Goal: Task Accomplishment & Management: Use online tool/utility

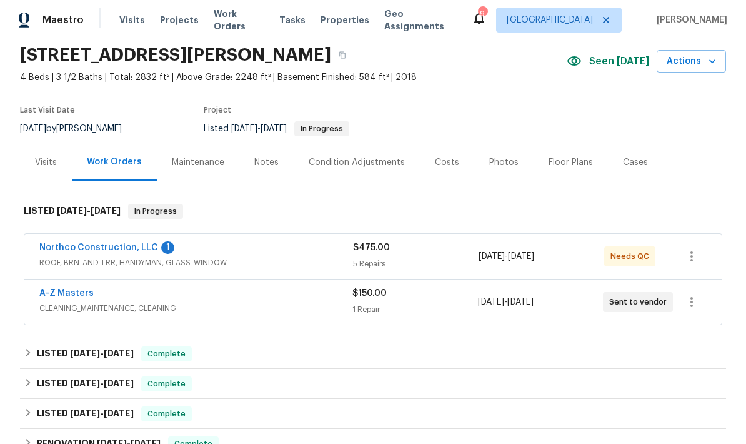
scroll to position [63, 0]
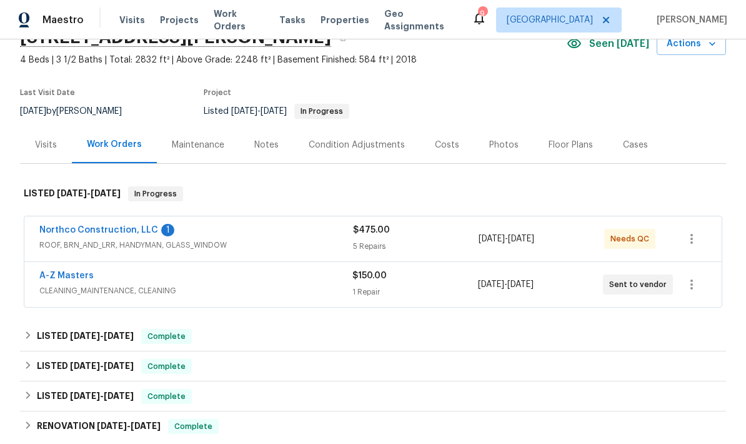
click at [151, 227] on link "Northco Construction, LLC" at bounding box center [98, 230] width 119 height 9
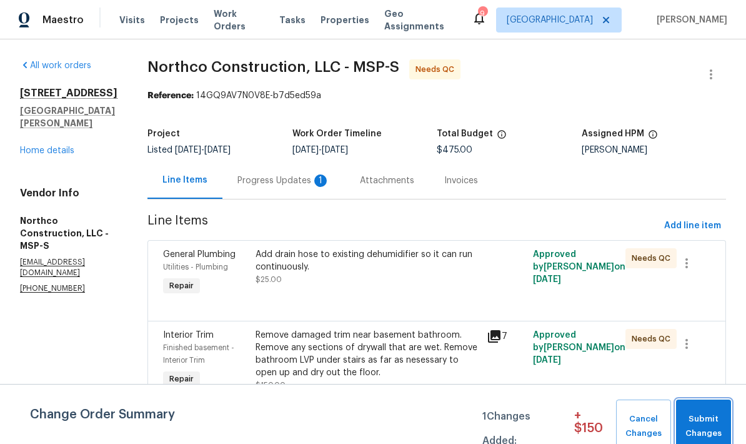
click at [712, 416] on span "Submit Changes" at bounding box center [703, 426] width 43 height 29
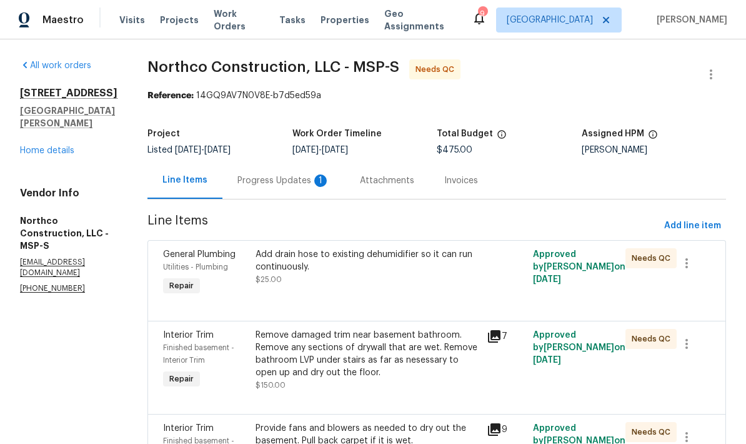
click at [302, 180] on div "Progress Updates 1" at bounding box center [283, 180] width 92 height 12
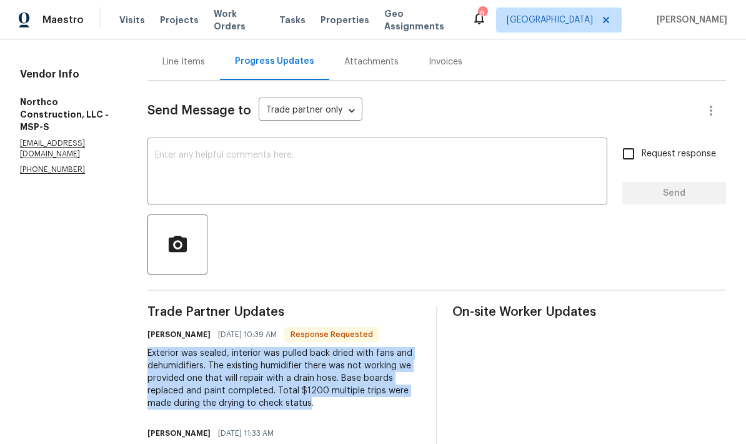
copy div "Exterior was sealed, interior was pulled back dried with fans and dehumidifiers…"
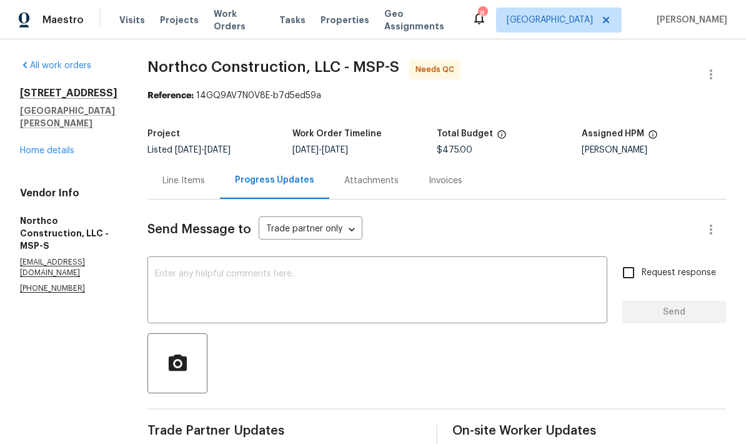
click at [184, 175] on div "Line Items" at bounding box center [183, 180] width 42 height 12
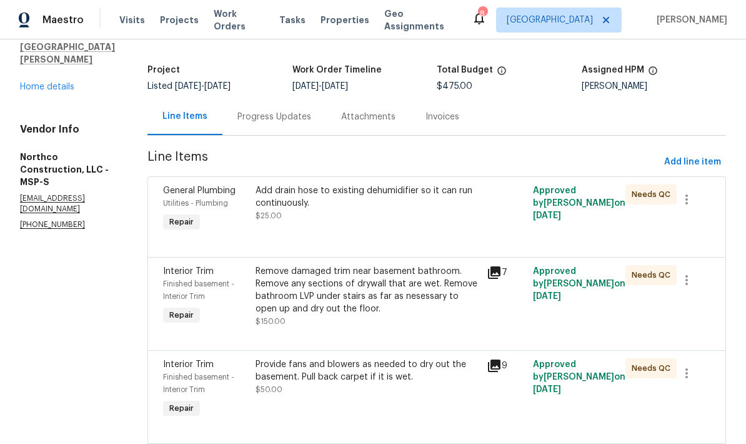
scroll to position [60, 0]
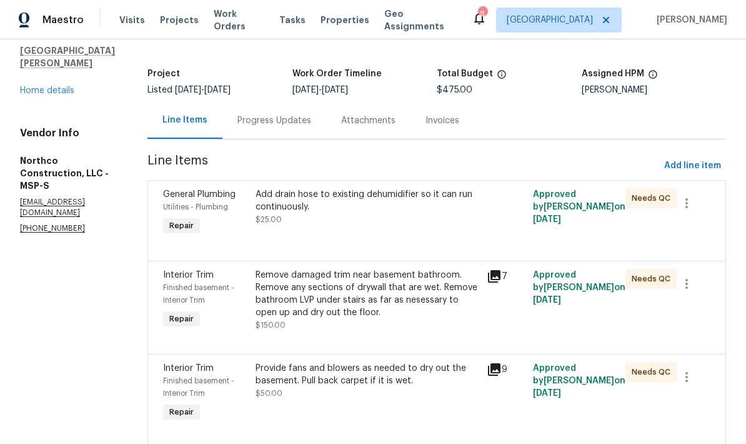
click at [369, 202] on div "Add drain hose to existing dehumidifier so it can run continuously." at bounding box center [368, 200] width 224 height 25
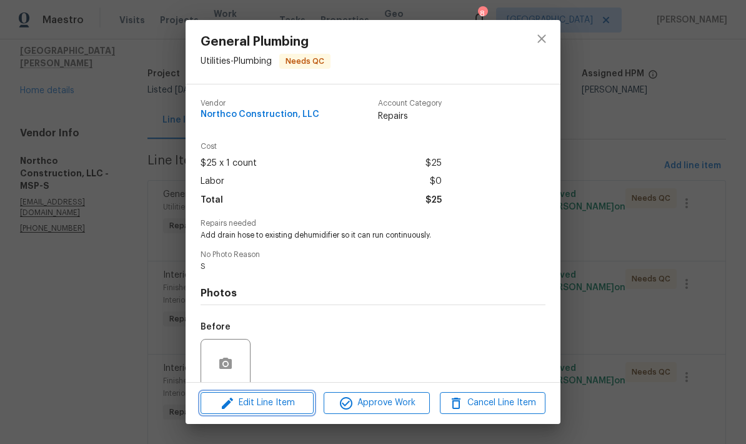
click at [287, 407] on span "Edit Line Item" at bounding box center [257, 403] width 106 height 16
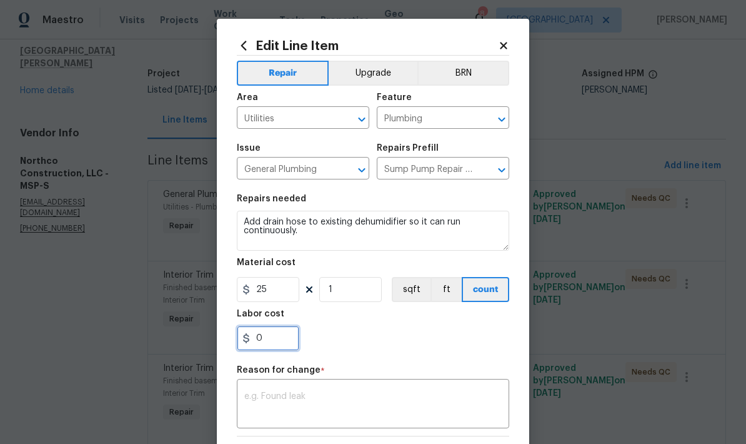
click at [282, 342] on input "0" at bounding box center [268, 338] width 62 height 25
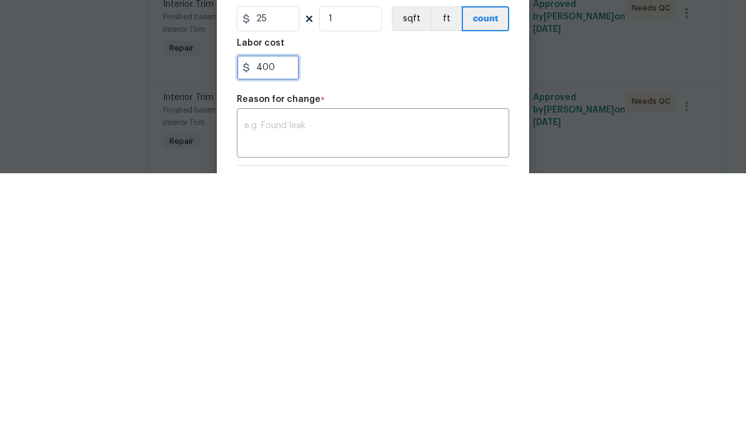
type input "400"
click at [436, 382] on div "x ​" at bounding box center [373, 405] width 272 height 46
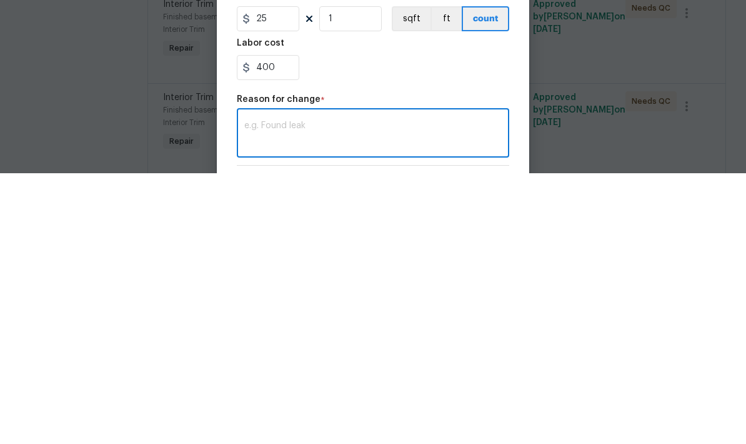
scroll to position [33, 0]
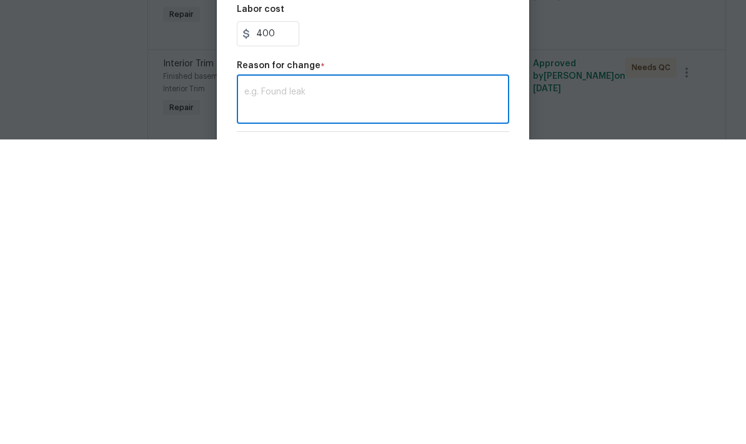
click at [324, 392] on textarea at bounding box center [372, 405] width 257 height 26
paste textarea "Exterior was sealed, interior was pulled back dried with fans and dehumidifiers…"
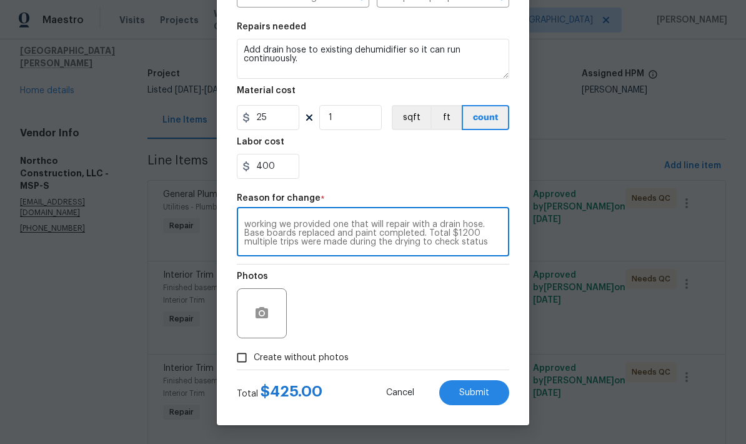
scroll to position [174, 0]
type textarea "Exterior was sealed, interior was pulled back dried with fans and dehumidifiers…"
click at [493, 387] on button "Submit" at bounding box center [474, 392] width 70 height 25
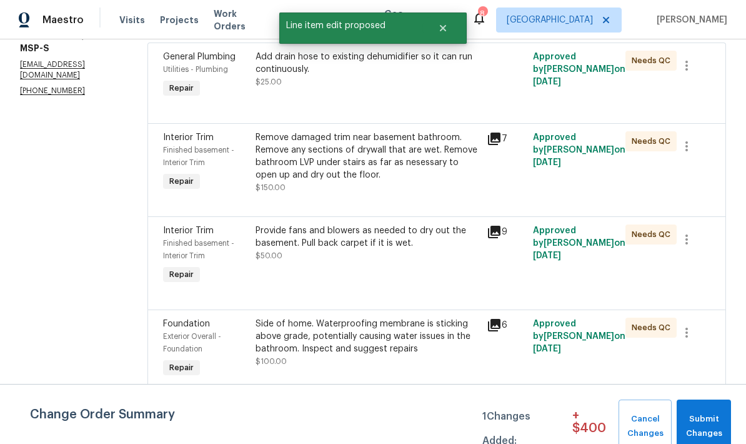
scroll to position [202, 0]
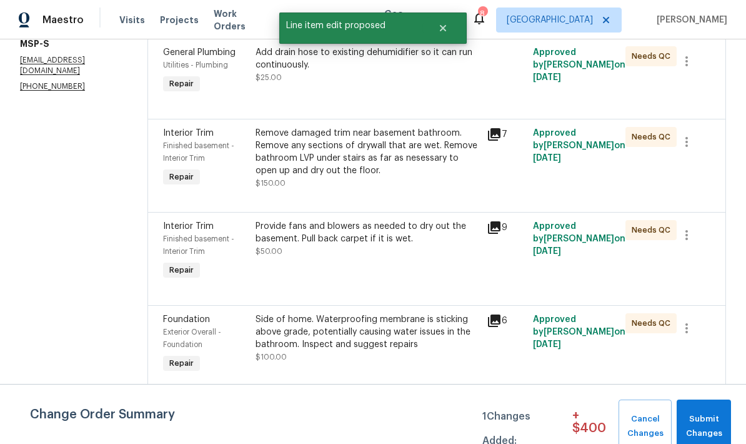
click at [402, 220] on div "Provide fans and blowers as needed to dry out the basement. Pull back carpet if…" at bounding box center [368, 232] width 224 height 25
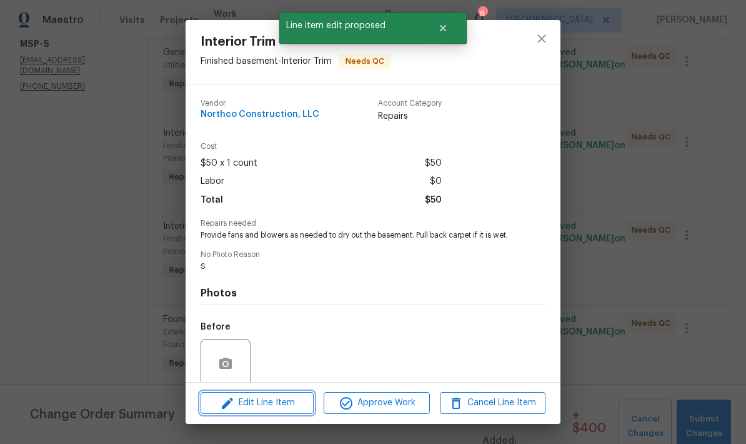
click at [286, 405] on span "Edit Line Item" at bounding box center [257, 403] width 106 height 16
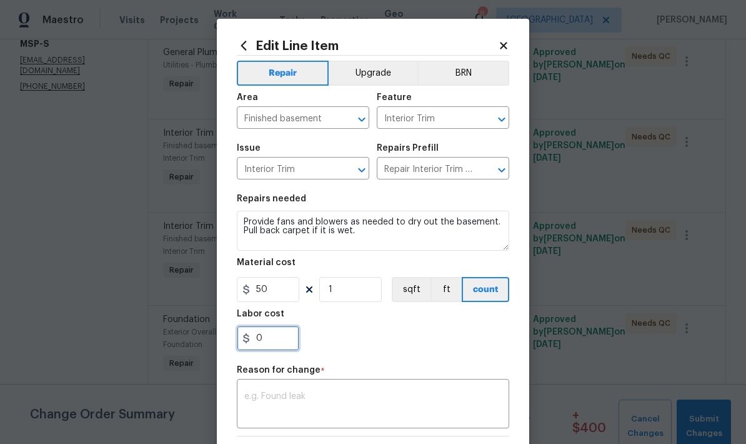
click at [291, 339] on input "0" at bounding box center [268, 338] width 62 height 25
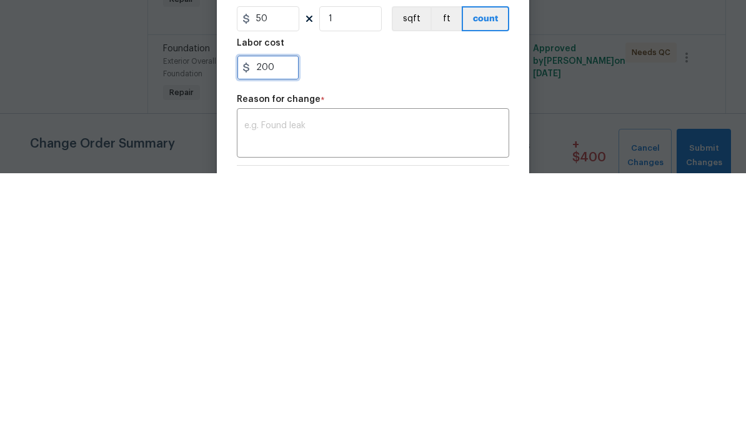
type input "200"
click at [431, 382] on div "x ​" at bounding box center [373, 405] width 272 height 46
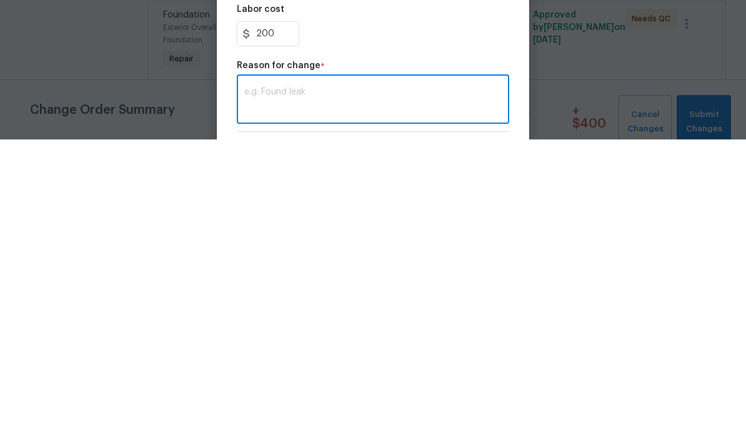
click at [314, 392] on textarea at bounding box center [372, 405] width 257 height 26
paste textarea "Exterior was sealed, interior was pulled back dried with fans and dehumidifiers…"
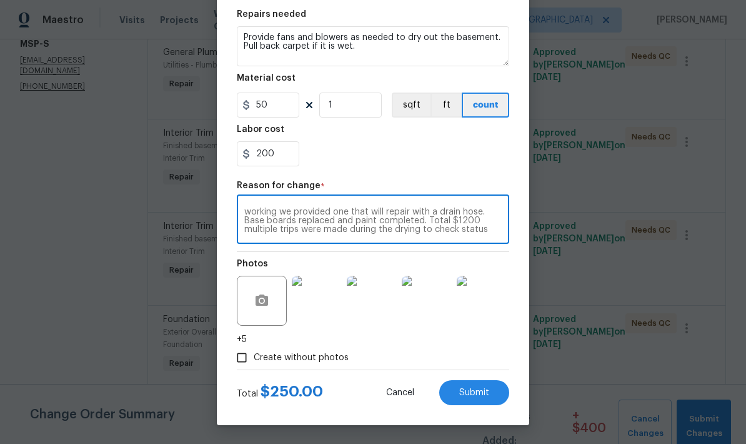
scroll to position [187, 0]
type textarea "Exterior was sealed, interior was pulled back dried with fans and dehumidifiers…"
click at [499, 389] on button "Submit" at bounding box center [474, 392] width 70 height 25
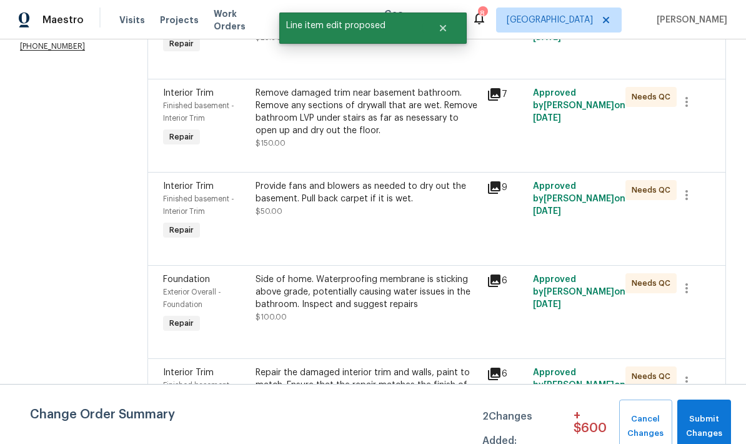
scroll to position [241, 0]
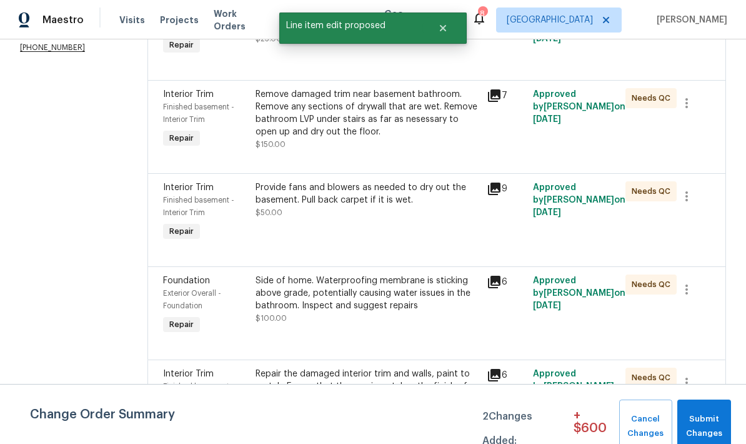
click at [410, 274] on div "Side of home. Waterproofing membrane is sticking above grade, potentially causi…" at bounding box center [368, 292] width 224 height 37
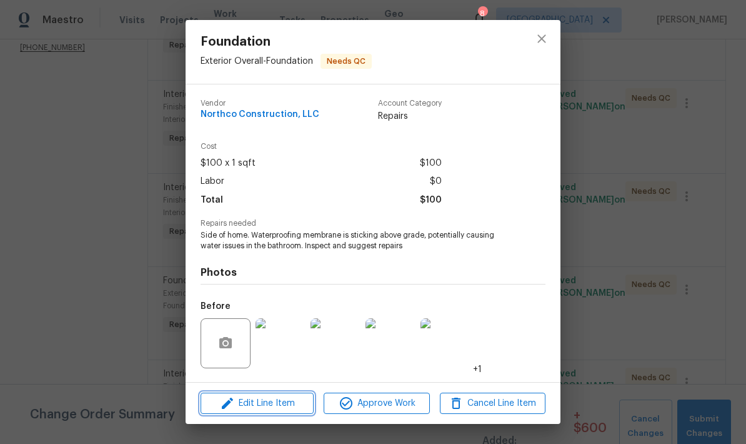
click at [289, 401] on span "Edit Line Item" at bounding box center [257, 404] width 106 height 16
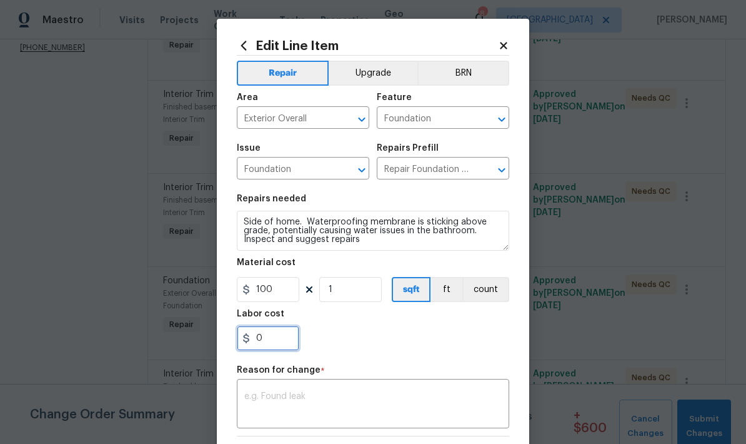
click at [281, 338] on input "0" at bounding box center [268, 338] width 62 height 25
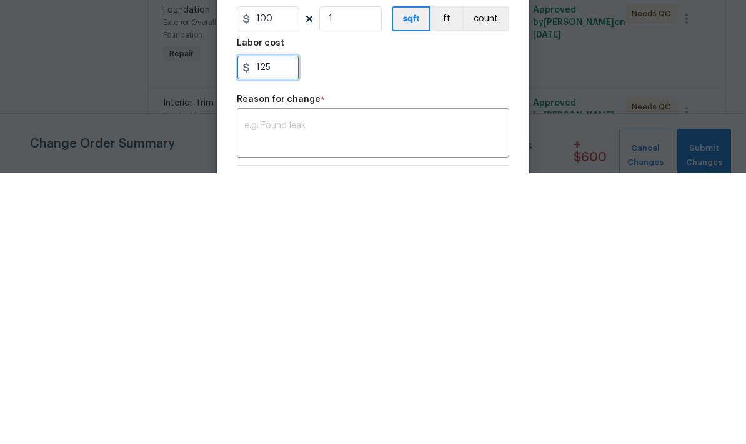
type input "125"
click at [377, 392] on textarea at bounding box center [372, 405] width 257 height 26
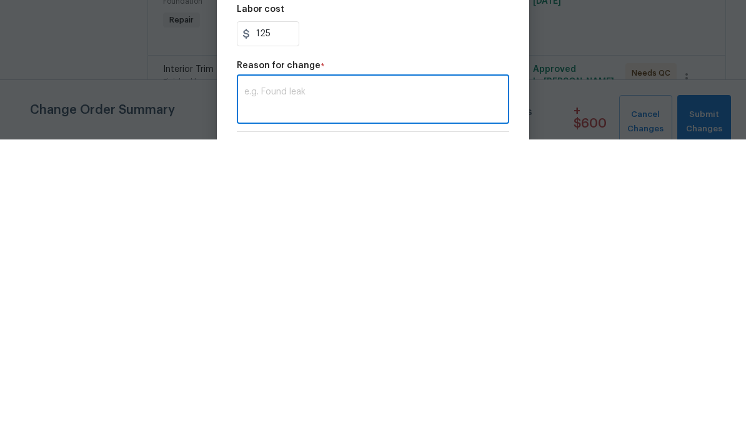
click at [324, 392] on textarea at bounding box center [372, 405] width 257 height 26
paste textarea "Exterior was sealed, interior was pulled back dried with fans and dehumidifiers…"
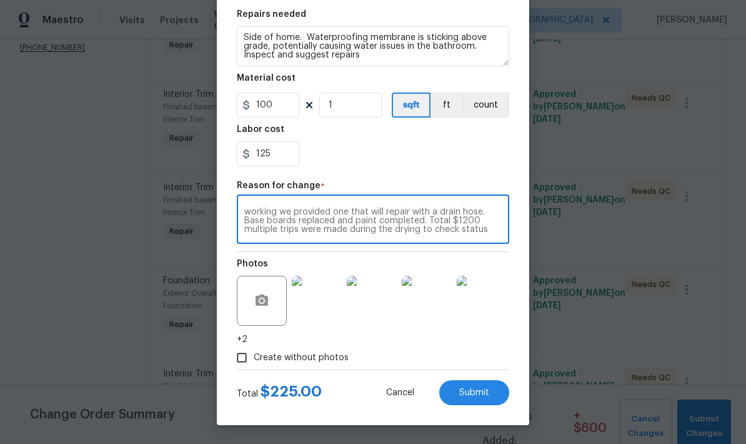
scroll to position [187, 0]
type textarea "Exterior was sealed, interior was pulled back dried with fans and dehumidifiers…"
click at [482, 388] on span "Submit" at bounding box center [474, 392] width 30 height 9
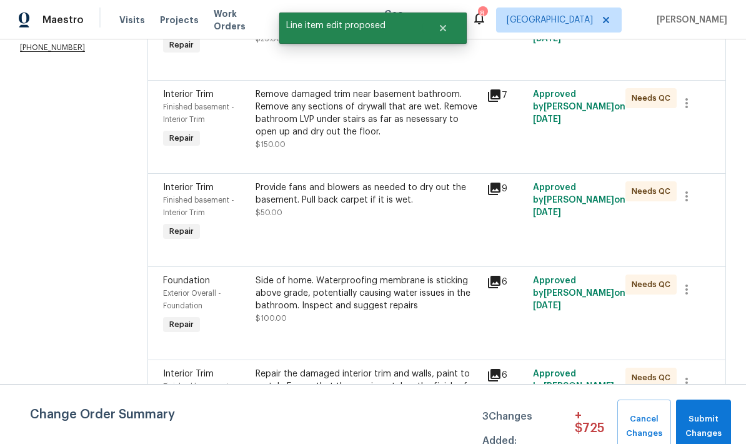
scroll to position [0, 0]
click at [704, 421] on span "Submit Changes" at bounding box center [703, 426] width 42 height 29
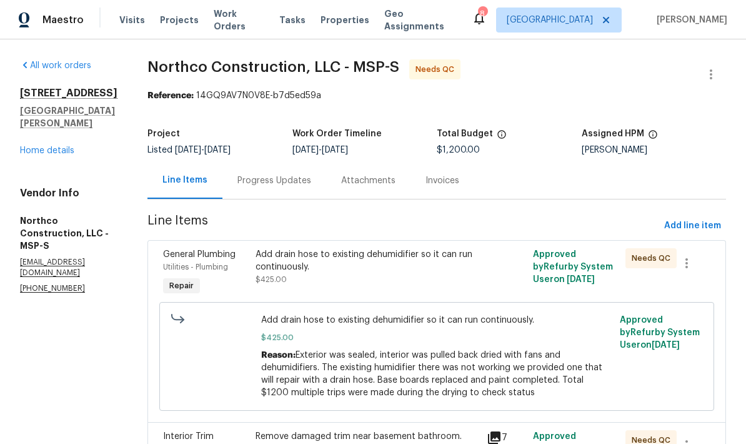
click at [394, 271] on div "Add drain hose to existing dehumidifier so it can run continuously." at bounding box center [368, 260] width 224 height 25
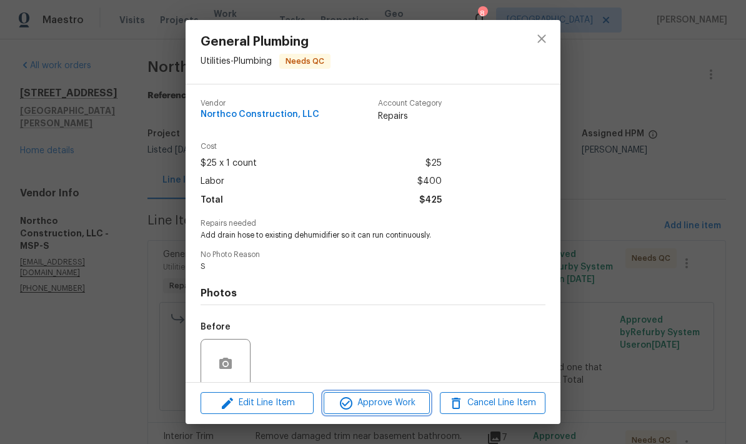
click at [407, 399] on span "Approve Work" at bounding box center [376, 403] width 98 height 16
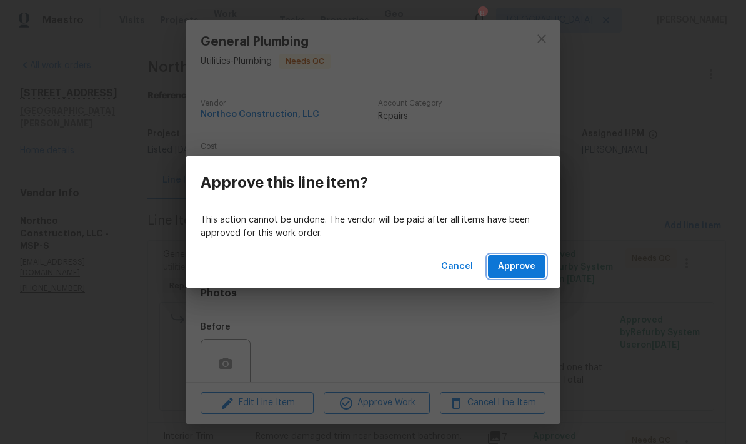
click at [520, 259] on span "Approve" at bounding box center [516, 267] width 37 height 16
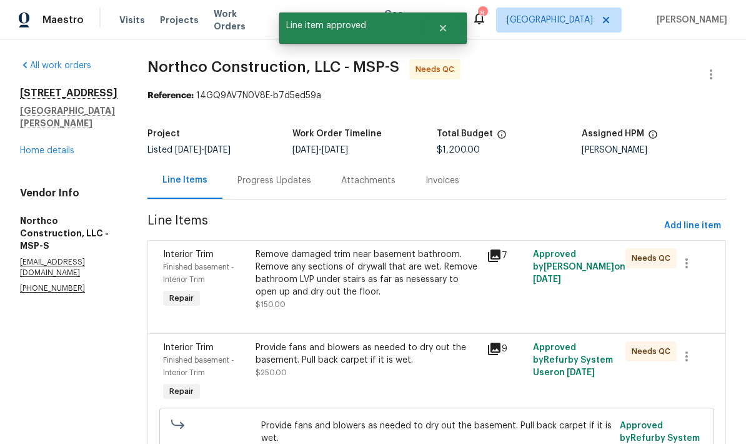
click at [396, 267] on div "Remove damaged trim near basement bathroom. Remove any sections of drywall that…" at bounding box center [368, 273] width 224 height 50
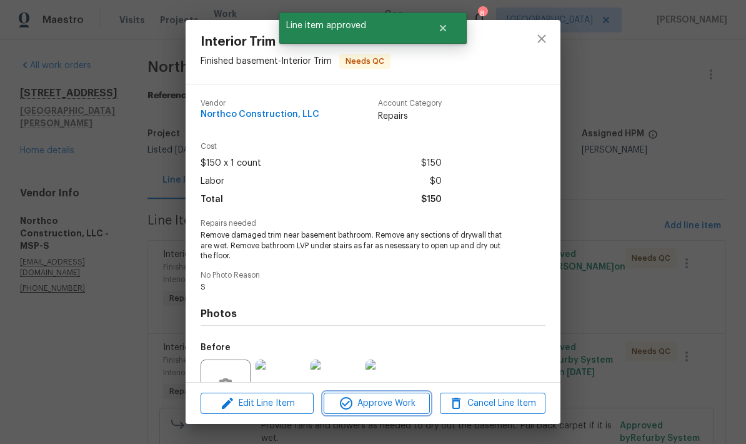
click at [410, 400] on span "Approve Work" at bounding box center [376, 404] width 98 height 16
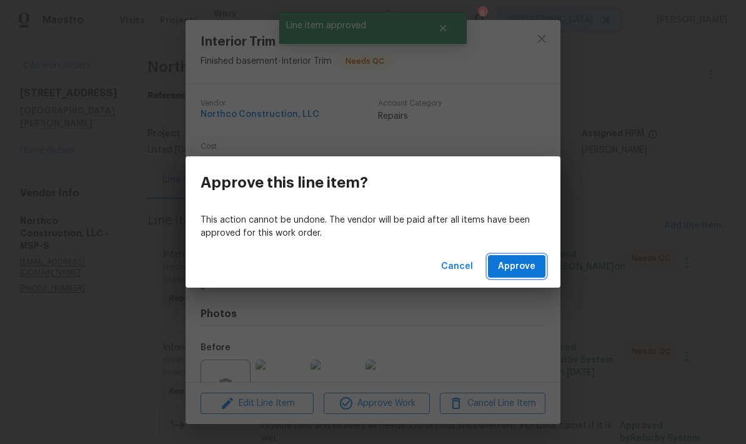
click at [544, 258] on button "Approve" at bounding box center [516, 266] width 57 height 23
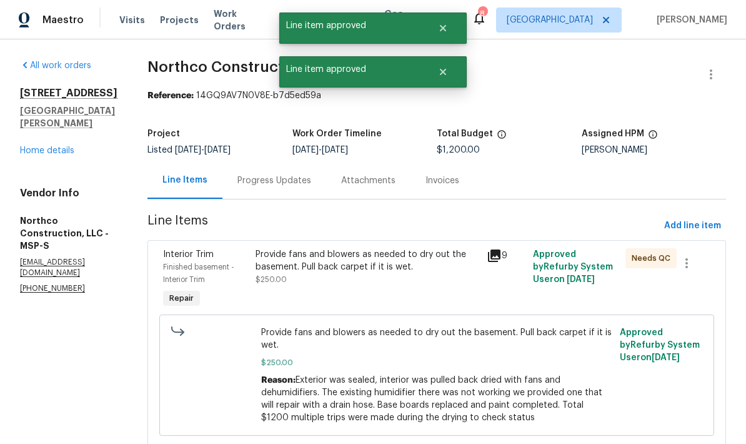
click at [387, 253] on div "Provide fans and blowers as needed to dry out the basement. Pull back carpet if…" at bounding box center [368, 260] width 224 height 25
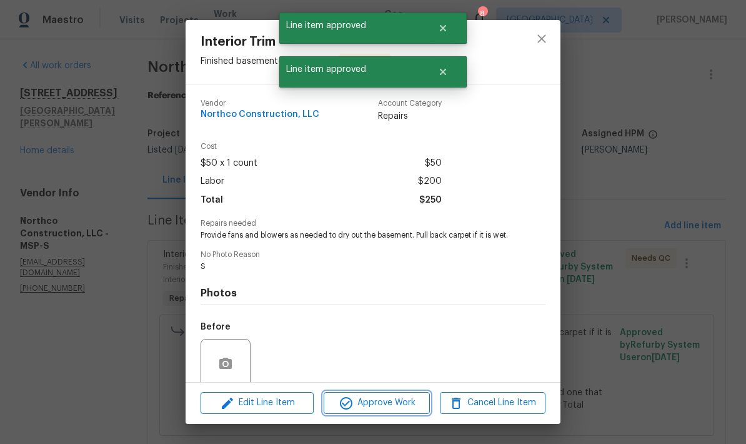
click at [401, 404] on span "Approve Work" at bounding box center [376, 403] width 98 height 16
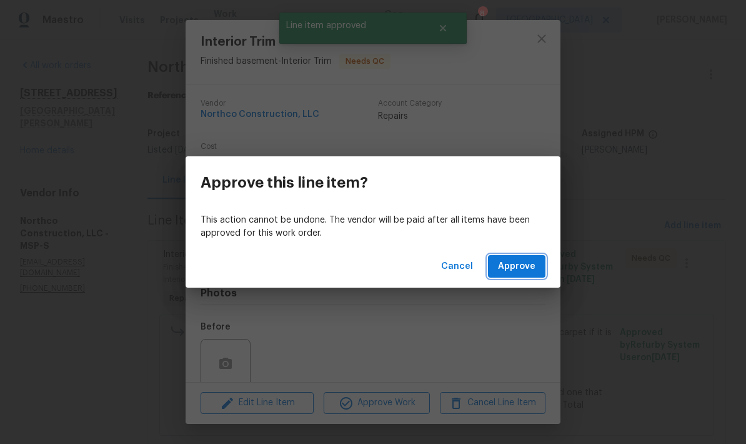
click at [536, 269] on button "Approve" at bounding box center [516, 266] width 57 height 23
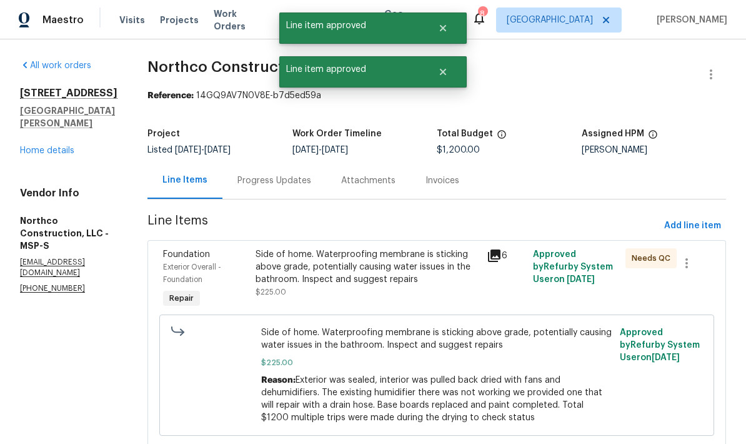
click at [378, 276] on div "Side of home. Waterproofing membrane is sticking above grade, potentially causi…" at bounding box center [368, 266] width 224 height 37
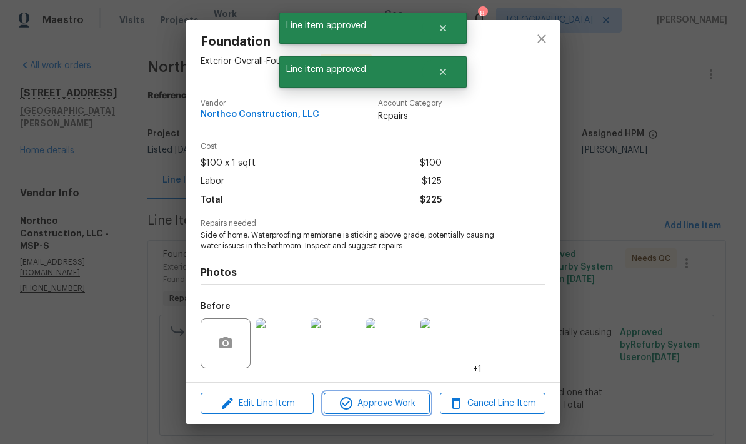
click at [412, 401] on span "Approve Work" at bounding box center [376, 404] width 98 height 16
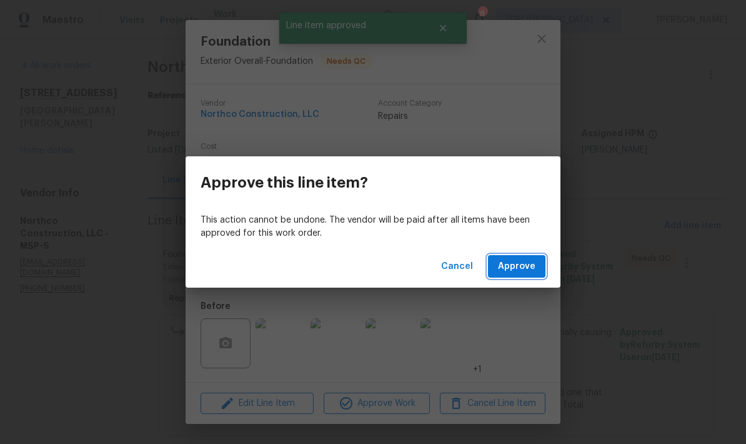
click at [533, 266] on span "Approve" at bounding box center [516, 267] width 37 height 16
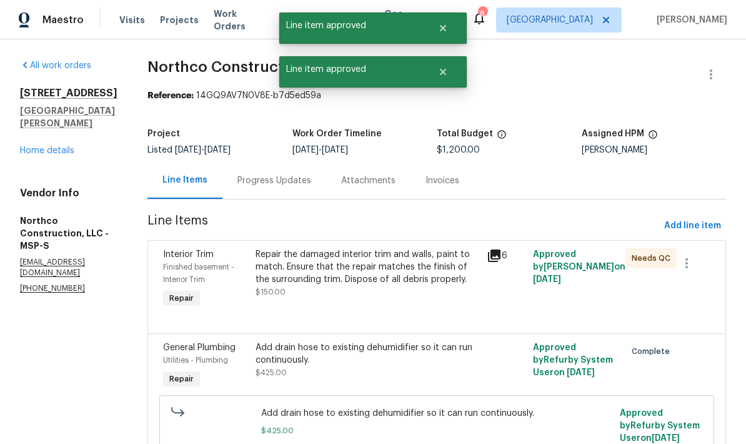
click at [367, 265] on div "Repair the damaged interior trim and walls, paint to match. Ensure that the rep…" at bounding box center [368, 266] width 224 height 37
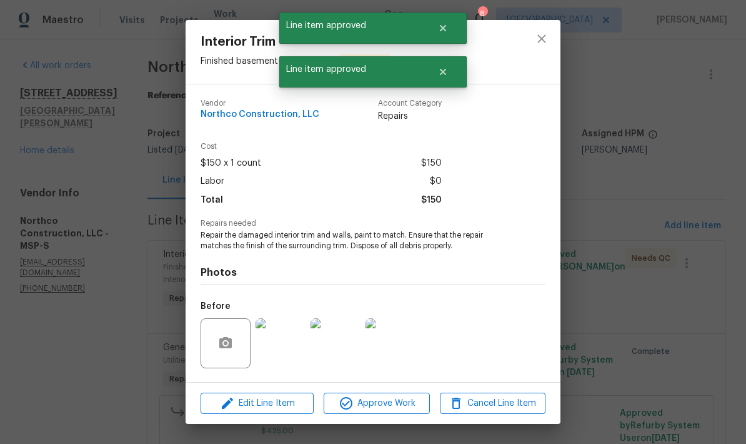
click at [377, 407] on span "Approve Work" at bounding box center [376, 404] width 98 height 16
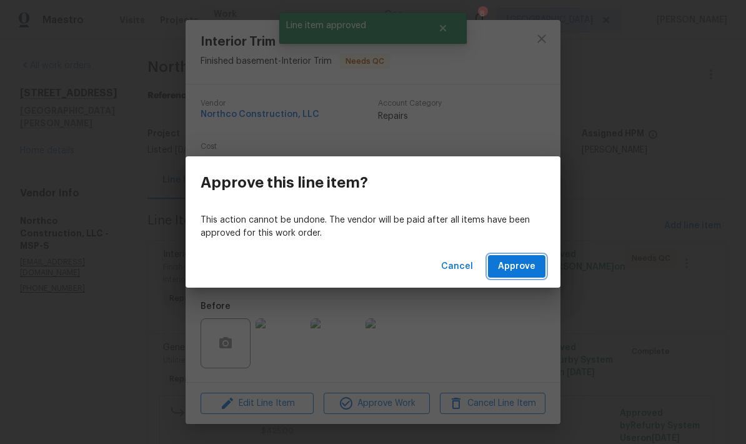
click at [538, 277] on button "Approve" at bounding box center [516, 266] width 57 height 23
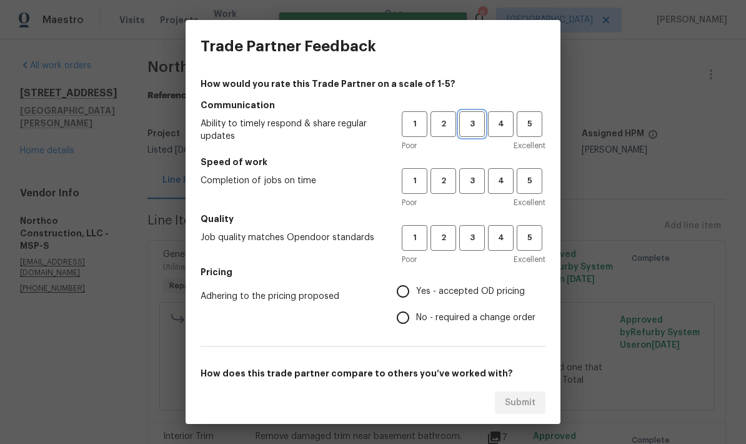
click at [479, 129] on span "3" at bounding box center [472, 124] width 23 height 14
click at [478, 229] on button "3" at bounding box center [472, 238] width 26 height 26
click at [414, 309] on input "No - required a change order" at bounding box center [403, 317] width 26 height 26
radio input "true"
click at [407, 292] on input "Yes - accepted OD pricing" at bounding box center [403, 291] width 26 height 26
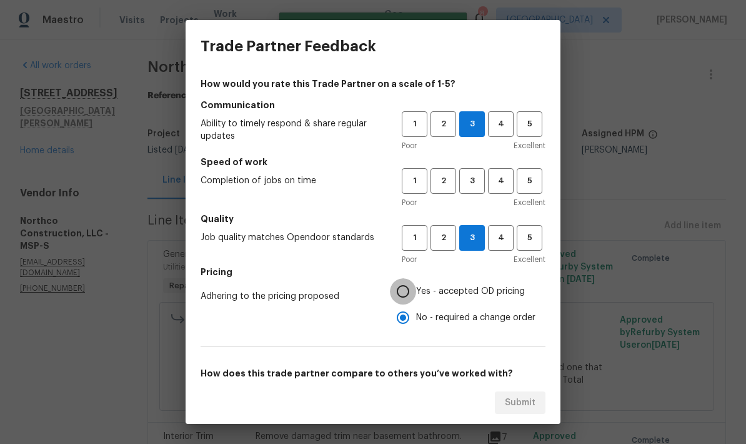
radio input "true"
click at [414, 324] on input "No - required a change order" at bounding box center [403, 317] width 26 height 26
radio input "true"
click at [484, 172] on button "3" at bounding box center [472, 181] width 26 height 26
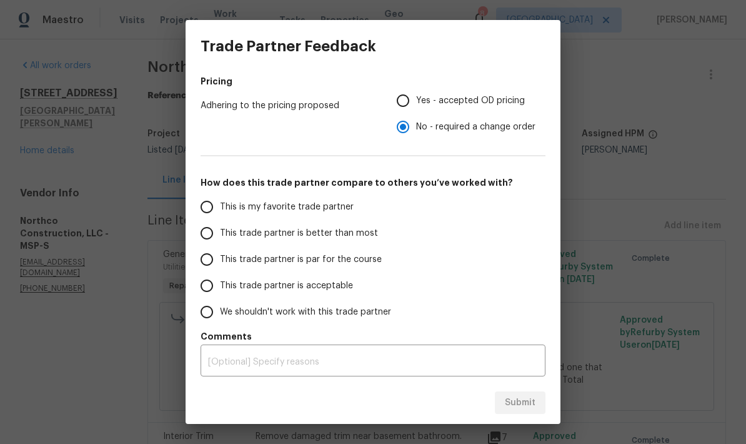
scroll to position [191, 0]
click at [219, 306] on input "We shouldn't work with this trade partner" at bounding box center [207, 312] width 26 height 26
radio input "false"
click at [205, 258] on input "This trade partner is par for the course" at bounding box center [207, 259] width 26 height 26
click at [524, 402] on span "Submit" at bounding box center [520, 403] width 31 height 16
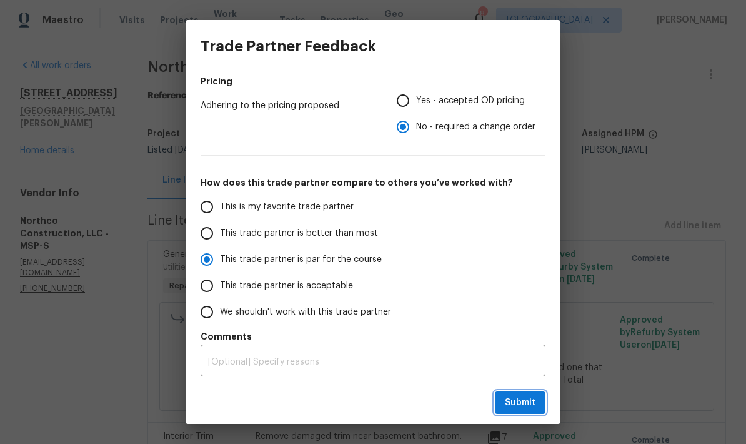
radio input "true"
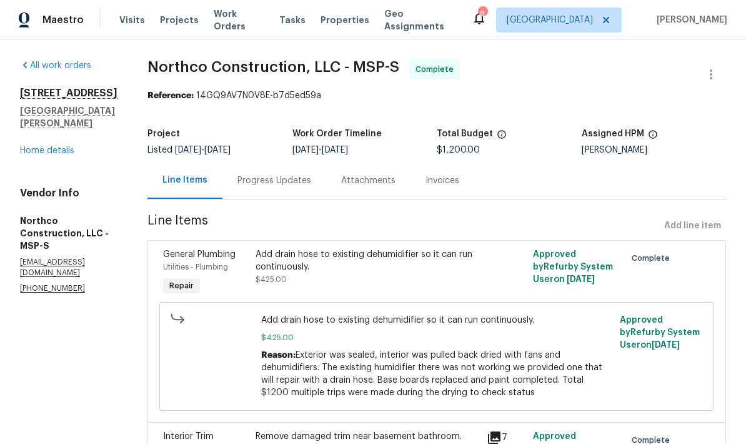
radio input "false"
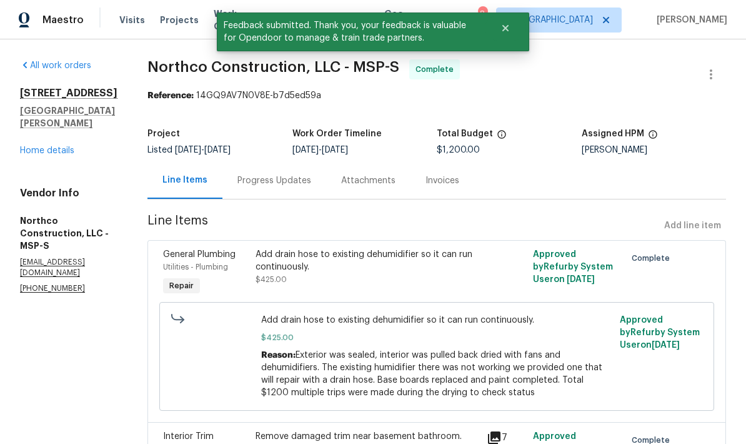
click at [62, 146] on link "Home details" at bounding box center [47, 150] width 54 height 9
